Goal: Navigation & Orientation: Find specific page/section

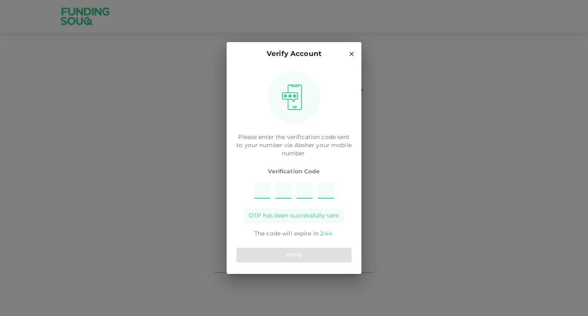
type input "1"
type input "7"
type input "5"
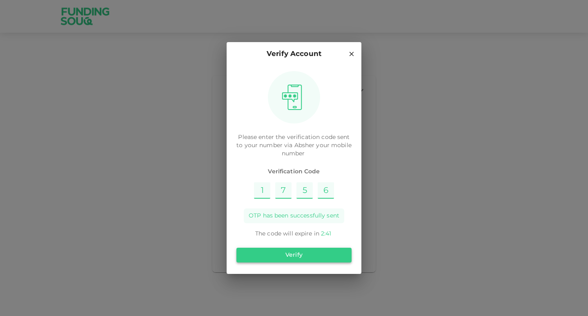
type input "6"
click at [294, 257] on button "Verify" at bounding box center [294, 255] width 115 height 15
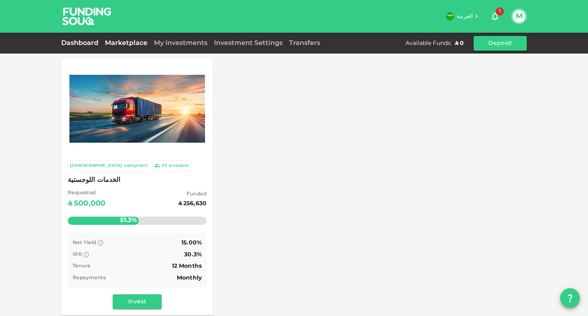
click at [84, 44] on link "Dashboard" at bounding box center [81, 43] width 40 height 6
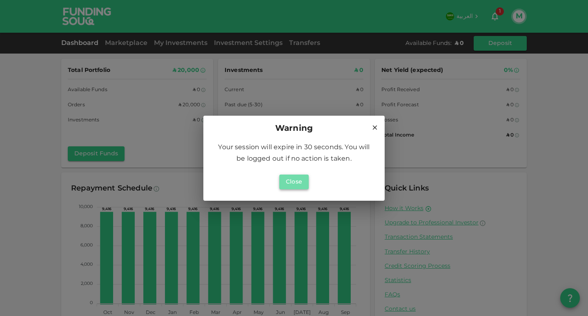
click at [285, 180] on button "Close" at bounding box center [294, 181] width 29 height 15
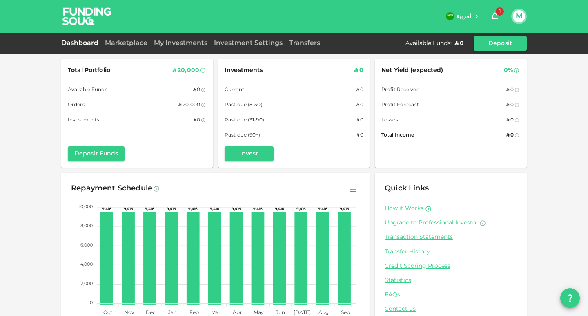
click at [120, 46] on div "Marketplace" at bounding box center [126, 43] width 49 height 10
click at [121, 45] on link "Marketplace" at bounding box center [126, 43] width 49 height 6
